Goal: Find specific page/section

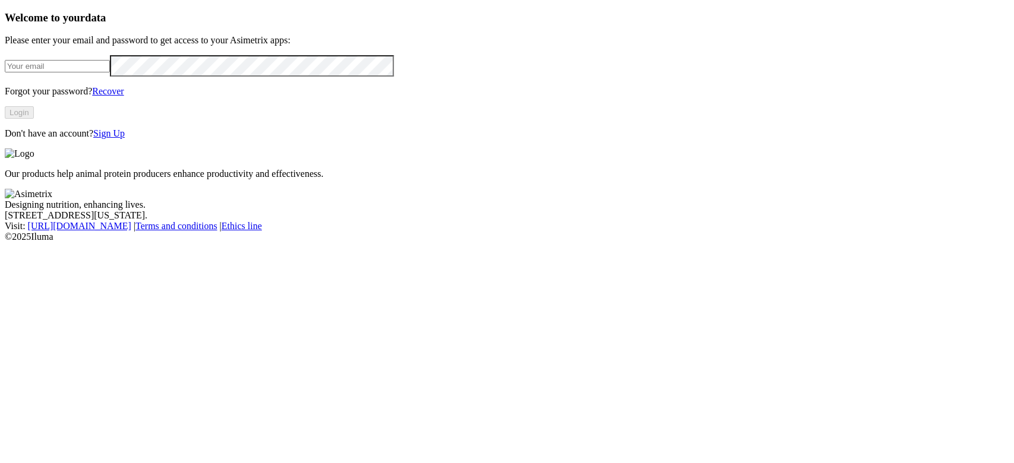
type input "[PERSON_NAME][EMAIL_ADDRESS][PERSON_NAME][DOMAIN_NAME]"
click at [34, 119] on button "Login" at bounding box center [19, 112] width 29 height 12
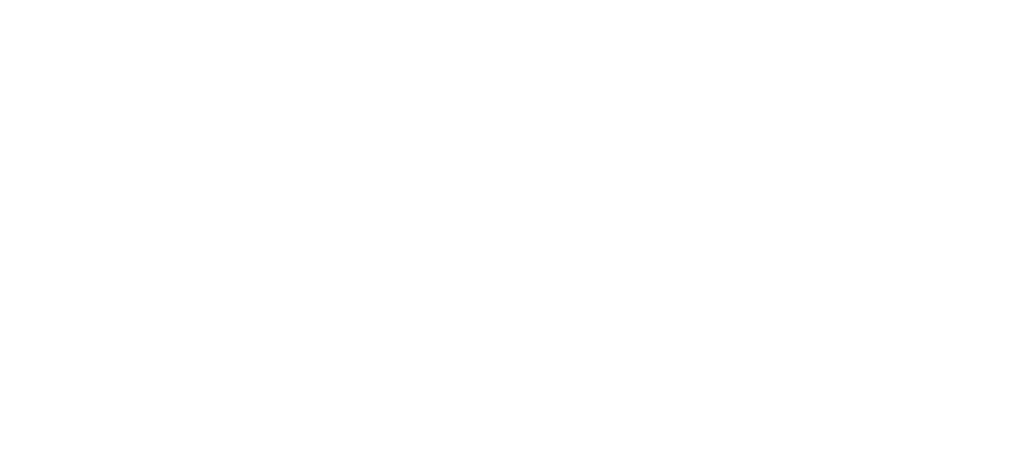
scroll to position [871, 0]
click at [807, 388] on div "INVERSIONESELDORADO" at bounding box center [507, 398] width 1004 height 20
